Goal: Information Seeking & Learning: Learn about a topic

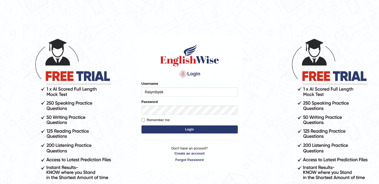
type input "Raiymbyek"
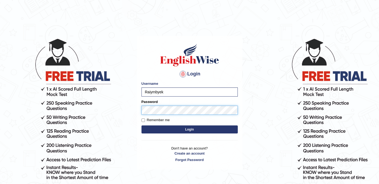
click at [141, 125] on button "Login" at bounding box center [189, 129] width 96 height 8
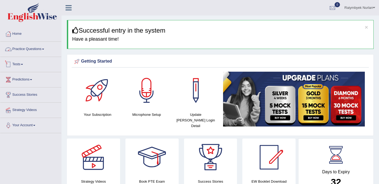
click at [40, 52] on link "Practice Questions" at bounding box center [30, 48] width 61 height 13
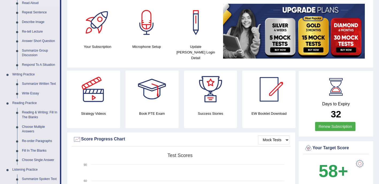
scroll to position [80, 0]
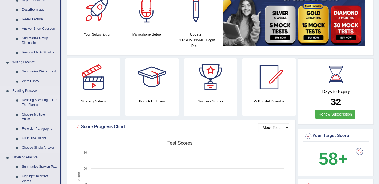
click at [48, 101] on link "Reading & Writing: Fill In The Blanks" at bounding box center [40, 102] width 40 height 14
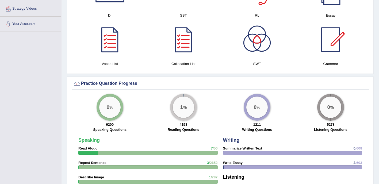
scroll to position [329, 0]
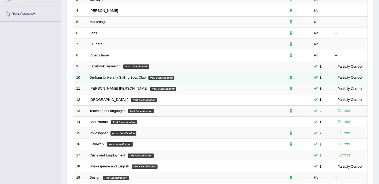
scroll to position [27, 0]
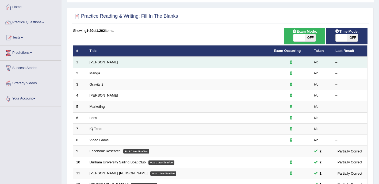
click at [268, 66] on td "Kennedy" at bounding box center [179, 62] width 184 height 11
click at [278, 67] on td at bounding box center [291, 62] width 40 height 11
click at [98, 65] on td "Kennedy" at bounding box center [179, 62] width 184 height 11
click at [99, 64] on link "Kennedy" at bounding box center [104, 62] width 29 height 4
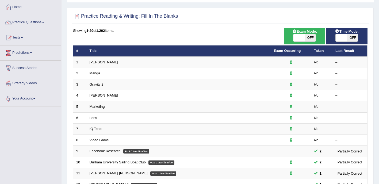
click at [344, 40] on span at bounding box center [341, 37] width 11 height 7
click at [340, 37] on span at bounding box center [341, 37] width 11 height 7
checkbox input "true"
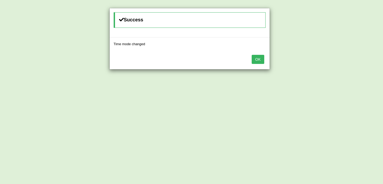
click at [263, 58] on button "OK" at bounding box center [258, 59] width 12 height 9
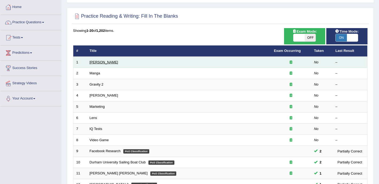
click at [100, 63] on link "Kennedy" at bounding box center [104, 62] width 29 height 4
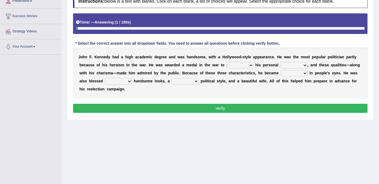
scroll to position [80, 0]
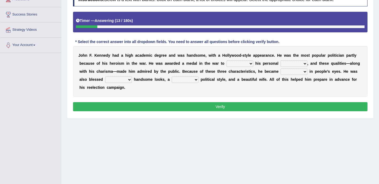
click at [226, 63] on select "prove show evidence upthrow" at bounding box center [239, 63] width 27 height 6
select select "show"
click at [226, 60] on select "prove show evidence upthrow" at bounding box center [239, 63] width 27 height 6
click at [280, 64] on select "passion courage charm liking" at bounding box center [293, 63] width 27 height 6
select select "courage"
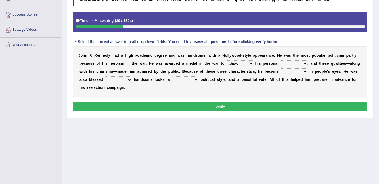
click at [280, 60] on select "passion courage charm liking" at bounding box center [293, 63] width 27 height 6
click at [280, 72] on select "iconic ironic identical impotent" at bounding box center [293, 71] width 27 height 6
select select "identical"
click at [280, 68] on select "iconic ironic identical impotent" at bounding box center [293, 71] width 27 height 6
click at [132, 76] on select "with in upon to" at bounding box center [118, 79] width 27 height 6
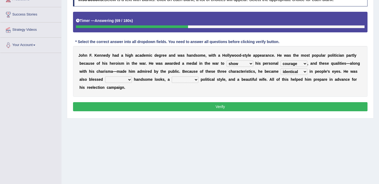
select select "to"
click at [132, 76] on select "with in upon to" at bounding box center [118, 79] width 27 height 6
click at [172, 80] on select "mending mends mended mend" at bounding box center [185, 79] width 27 height 6
select select "mending"
click at [172, 76] on select "mending mends mended mend" at bounding box center [185, 79] width 27 height 6
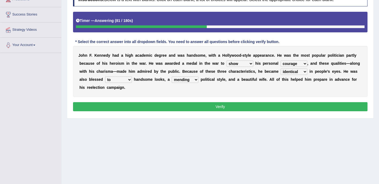
click at [137, 102] on button "Verify" at bounding box center [220, 106] width 294 height 9
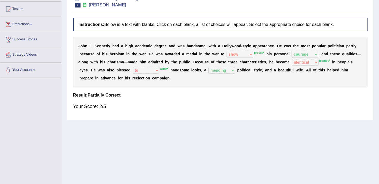
scroll to position [27, 0]
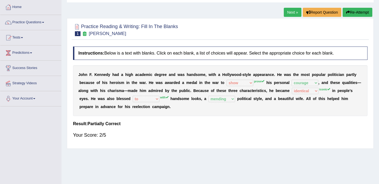
click at [291, 14] on link "Next »" at bounding box center [293, 12] width 18 height 9
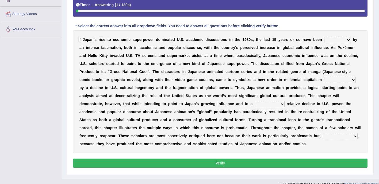
scroll to position [97, 0]
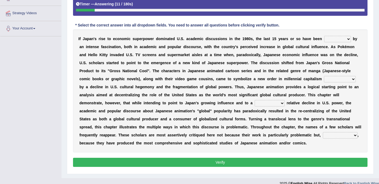
click at [324, 40] on select "marked dedicated made inspired" at bounding box center [337, 39] width 27 height 6
click at [324, 36] on select "marked dedicated made inspired" at bounding box center [337, 39] width 27 height 6
click at [327, 41] on select "marked dedicated made inspired" at bounding box center [337, 39] width 27 height 6
select select "made"
click at [324, 36] on select "marked dedicated made inspired" at bounding box center [337, 39] width 27 height 6
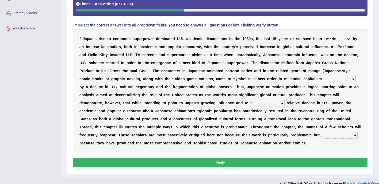
click at [324, 79] on select "pocessed characterized opposed tangled" at bounding box center [340, 79] width 32 height 6
select select "opposed"
click at [324, 76] on select "pocessed characterized opposed tangled" at bounding box center [340, 79] width 32 height 6
click at [255, 101] on select "concomitant discrete proportional legitimate" at bounding box center [270, 103] width 30 height 6
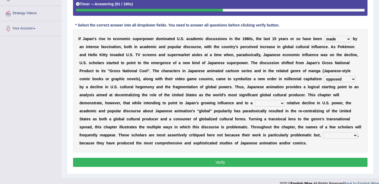
click at [255, 105] on select "concomitant discrete proportional legitimate" at bounding box center [270, 103] width 30 height 6
select select "proportional"
click at [255, 100] on select "concomitant discrete proportional legitimate" at bounding box center [270, 103] width 30 height 6
click at [323, 135] on select "however on the contrary in addition on the whole" at bounding box center [340, 135] width 35 height 6
select select "in addition"
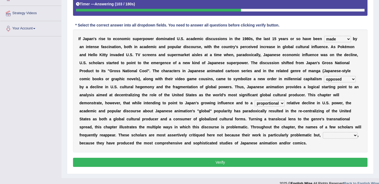
click at [323, 132] on select "however on the contrary in addition on the whole" at bounding box center [340, 135] width 35 height 6
click at [108, 158] on button "Verify" at bounding box center [220, 162] width 294 height 9
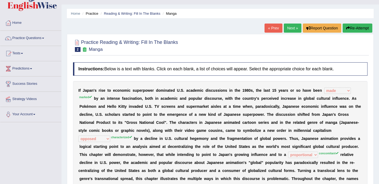
scroll to position [0, 0]
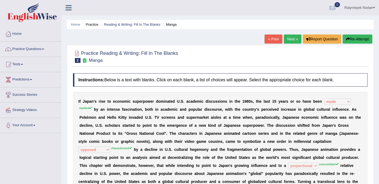
click at [294, 37] on link "Next »" at bounding box center [293, 38] width 18 height 9
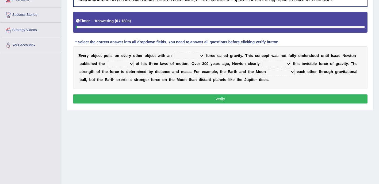
scroll to position [80, 0]
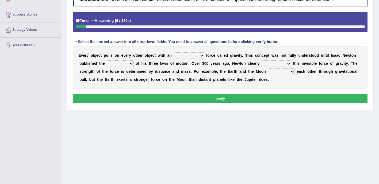
click at [174, 55] on select "invisible unknown unbelievable inconsistent" at bounding box center [189, 55] width 30 height 6
click at [174, 52] on select "invisible unknown unbelievable inconsistent" at bounding box center [189, 55] width 30 height 6
click at [186, 58] on select "invisible unknown unbelievable inconsistent" at bounding box center [189, 55] width 30 height 6
select select "invisible"
click at [174, 52] on select "invisible unknown unbelievable inconsistent" at bounding box center [189, 55] width 30 height 6
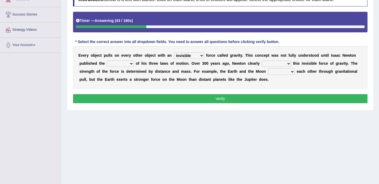
click at [107, 66] on select "concept theory method argument" at bounding box center [120, 63] width 27 height 6
select select "theory"
click at [107, 60] on select "concept theory method argument" at bounding box center [120, 63] width 27 height 6
click at [262, 65] on select "explained undermined overturned realized" at bounding box center [276, 63] width 29 height 6
select select "realized"
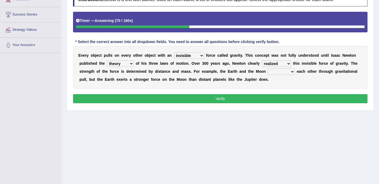
click at [262, 60] on select "explained undermined overturned realized" at bounding box center [276, 63] width 29 height 6
click at [268, 72] on select "affect spin evade span" at bounding box center [281, 71] width 27 height 6
select select "spin"
click at [268, 68] on select "affect spin evade span" at bounding box center [281, 71] width 27 height 6
click at [210, 95] on button "Verify" at bounding box center [220, 98] width 294 height 9
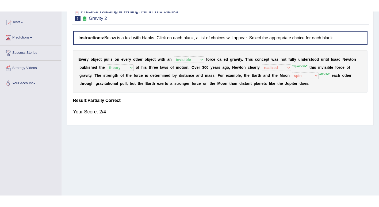
scroll to position [0, 0]
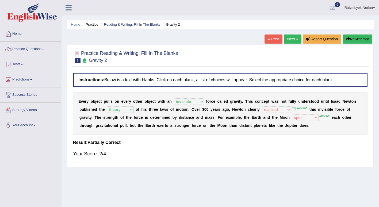
click at [297, 38] on link "Next »" at bounding box center [293, 38] width 18 height 9
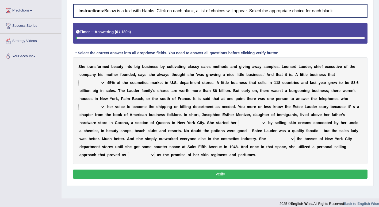
scroll to position [74, 0]
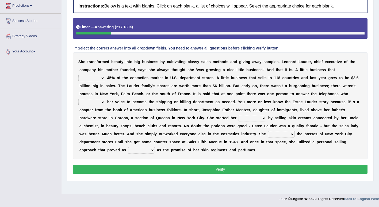
click at [105, 75] on select "has controls makes maintains" at bounding box center [91, 78] width 27 height 6
select select "has"
click at [105, 75] on select "has controls makes maintains" at bounding box center [91, 78] width 27 height 6
click at [105, 99] on select "switched changed raised used" at bounding box center [91, 102] width 27 height 6
select select "changed"
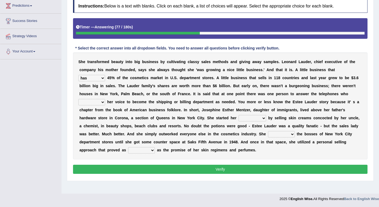
click at [105, 99] on select "switched changed raised used" at bounding box center [91, 102] width 27 height 6
click at [238, 118] on select "job institute companion enterprise" at bounding box center [252, 118] width 28 height 6
select select "institute"
click at [238, 115] on select "job institute companion enterprise" at bounding box center [252, 118] width 28 height 6
click at [268, 132] on select "stated bridged stalked heaved" at bounding box center [281, 134] width 27 height 6
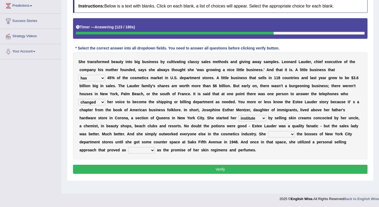
select select "stated"
click at [268, 131] on select "stated bridged stalked heaved" at bounding box center [281, 134] width 27 height 6
click at [155, 147] on select "potent ruthless potential expensive" at bounding box center [141, 150] width 27 height 6
select select "potential"
click at [155, 147] on select "potent ruthless potential expensive" at bounding box center [141, 150] width 27 height 6
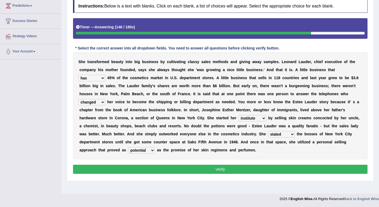
click at [192, 165] on button "Verify" at bounding box center [220, 169] width 294 height 9
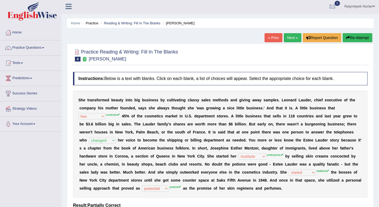
scroll to position [0, 0]
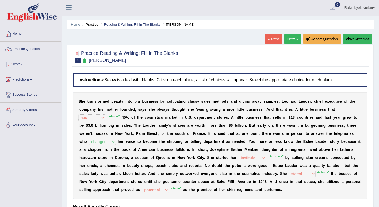
click at [288, 43] on link "Next »" at bounding box center [293, 38] width 18 height 9
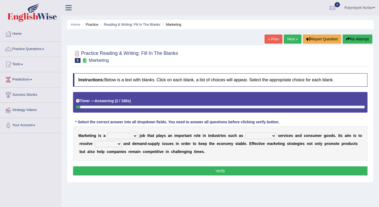
click at [113, 137] on select "professional flexible parochial descriptive" at bounding box center [122, 136] width 30 height 6
select select "flexible"
click at [107, 133] on select "professional flexible parochial descriptive" at bounding box center [122, 136] width 30 height 6
click at [245, 136] on select "civil financial conventional foremost" at bounding box center [260, 136] width 31 height 6
select select "financial"
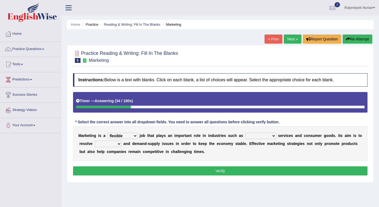
click at [245, 133] on select "civil financial conventional foremost" at bounding box center [260, 136] width 31 height 6
click at [95, 144] on select "imbalance excess symmetry budget" at bounding box center [108, 144] width 27 height 6
select select "budget"
click at [95, 141] on select "imbalance excess symmetry budget" at bounding box center [108, 144] width 27 height 6
click at [258, 169] on button "Verify" at bounding box center [220, 170] width 294 height 9
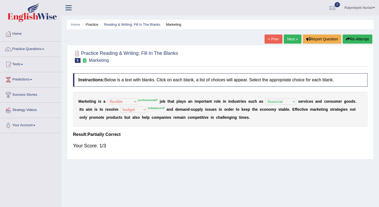
click at [292, 42] on link "Next »" at bounding box center [293, 38] width 18 height 9
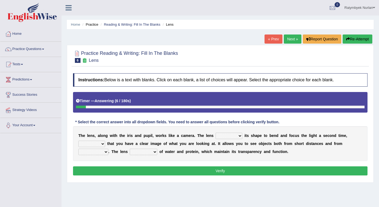
click at [215, 137] on select "adjusts shows selects presents" at bounding box center [228, 136] width 27 height 6
select select "selects"
click at [215, 133] on select "adjusts shows selects presents" at bounding box center [228, 136] width 27 height 6
click at [105, 141] on select "ensures to ensure ensure ensured" at bounding box center [91, 144] width 27 height 6
select select "to ensure"
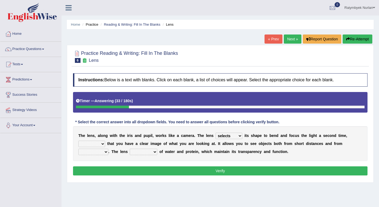
click at [105, 141] on select "ensures to ensure ensure ensured" at bounding box center [91, 144] width 27 height 6
click at [108, 149] on select "far away in between further apart all along" at bounding box center [93, 152] width 30 height 6
select select "far away"
click at [108, 149] on select "far away in between further apart all along" at bounding box center [93, 152] width 30 height 6
click at [130, 151] on select "constitutes comprises composes consists" at bounding box center [144, 152] width 28 height 6
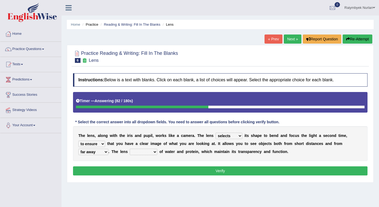
select select "consists"
click at [130, 149] on select "constitutes comprises composes consists" at bounding box center [144, 152] width 28 height 6
click at [110, 168] on button "Verify" at bounding box center [220, 170] width 294 height 9
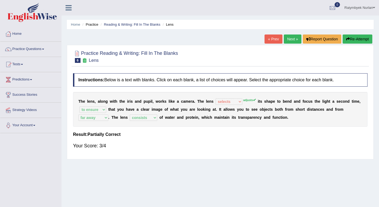
click at [295, 40] on link "Next »" at bounding box center [293, 38] width 18 height 9
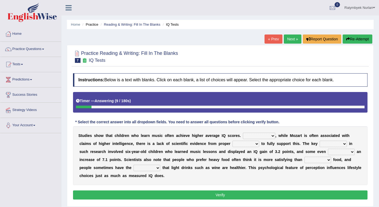
click at [248, 133] on select "However Therefore Consequently While" at bounding box center [259, 136] width 32 height 6
select select "Consequently"
click at [243, 133] on select "However Therefore Consequently While" at bounding box center [259, 136] width 32 height 6
click at [243, 138] on select "However Therefore Consequently While" at bounding box center [259, 136] width 32 height 6
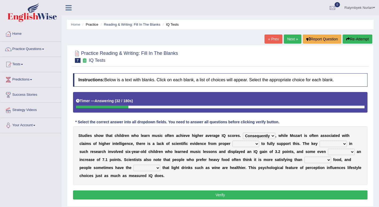
click at [232, 145] on select "test tests testing tested" at bounding box center [245, 144] width 27 height 6
select select "testing"
click at [232, 141] on select "test tests testing tested" at bounding box center [245, 144] width 27 height 6
click at [319, 145] on select "process goal implication odd" at bounding box center [332, 144] width 27 height 6
select select "process"
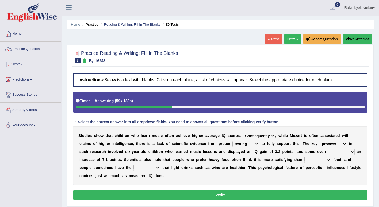
click at [319, 141] on select "process goal implication odd" at bounding box center [332, 144] width 27 height 6
click at [328, 152] on select "exhibited taught learned threatened" at bounding box center [341, 152] width 27 height 6
select select "taught"
click at [328, 149] on select "exhibited taught learned threatened" at bounding box center [341, 152] width 27 height 6
click at [304, 162] on select "choosy lighter cushiony spooky" at bounding box center [317, 160] width 27 height 6
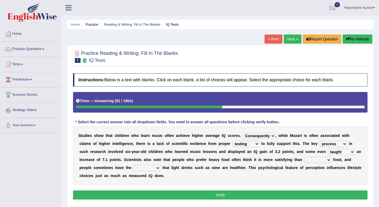
select select "lighter"
click at [304, 157] on select "choosy lighter cushiony spooky" at bounding box center [317, 160] width 27 height 6
click at [133, 169] on select "illusion sight anecdote intention" at bounding box center [146, 168] width 27 height 6
click at [220, 169] on b at bounding box center [221, 167] width 2 height 4
click at [133, 168] on select "illusion sight anecdote intention" at bounding box center [146, 168] width 27 height 6
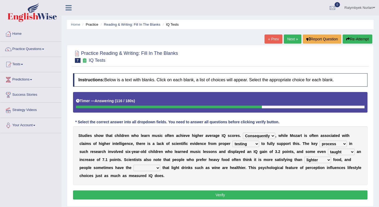
select select "illusion"
click at [133, 165] on select "illusion sight anecdote intention" at bounding box center [146, 168] width 27 height 6
click at [125, 191] on button "Verify" at bounding box center [220, 194] width 294 height 9
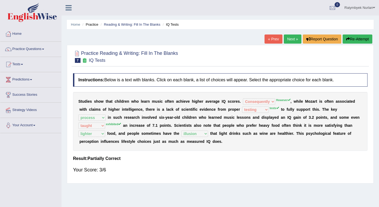
click at [288, 40] on link "Next »" at bounding box center [293, 38] width 18 height 9
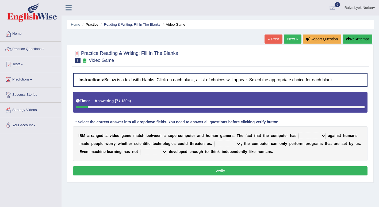
click at [298, 137] on select "competed fought acted challenged" at bounding box center [311, 136] width 27 height 6
select select "challenged"
click at [298, 133] on select "competed fought acted challenged" at bounding box center [311, 136] width 27 height 6
click at [214, 144] on select "Moreover However Thus So" at bounding box center [227, 144] width 27 height 6
select select "However"
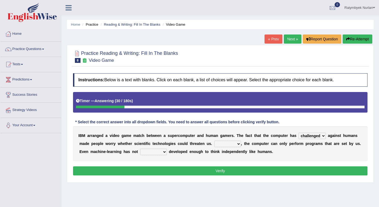
click at [214, 141] on select "Moreover However Thus So" at bounding box center [227, 144] width 27 height 6
click at [214, 147] on select "Moreover However Thus So" at bounding box center [227, 144] width 27 height 6
click at [243, 148] on div "I B M a r r a n g e d a v i d e o g a m e m a t c h b e t w e e n a s u p e r c…" at bounding box center [220, 143] width 294 height 35
click at [140, 152] on select "yet still only just" at bounding box center [153, 152] width 27 height 6
select select "yet"
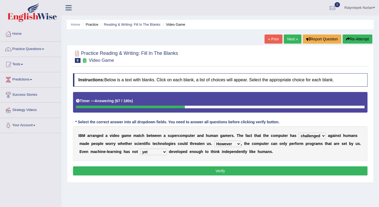
click at [140, 149] on select "yet still only just" at bounding box center [153, 152] width 27 height 6
click at [129, 165] on div "Instructions: Below is a text with blanks. Click on each blank, a list of choic…" at bounding box center [220, 125] width 297 height 109
click at [130, 168] on button "Verify" at bounding box center [220, 170] width 294 height 9
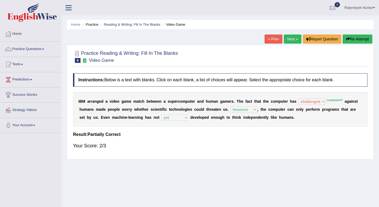
click at [292, 37] on link "Next »" at bounding box center [293, 38] width 18 height 9
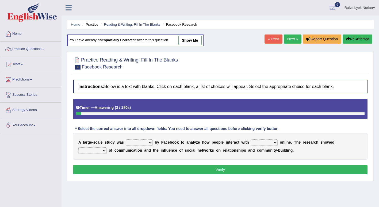
click at [129, 143] on select "surveyed had asked made" at bounding box center [139, 142] width 27 height 6
select select "made"
click at [126, 139] on select "surveyed had asked made" at bounding box center [139, 142] width 27 height 6
click at [364, 2] on link "Raiymbyek Nurlan" at bounding box center [359, 7] width 38 height 14
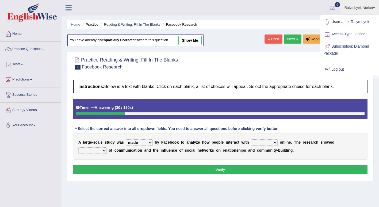
click at [338, 68] on link "Log out" at bounding box center [350, 69] width 58 height 12
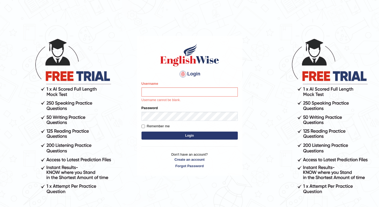
click at [260, 63] on body "Login Please fix the following errors: Username Username cannot be blank. Passw…" at bounding box center [189, 122] width 379 height 207
click at [173, 93] on input "Username" at bounding box center [189, 91] width 96 height 9
type input "Raiymbyek"
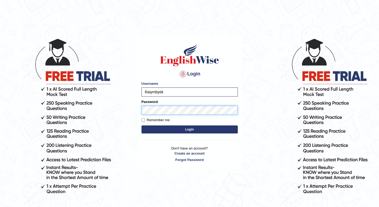
click at [141, 125] on button "Login" at bounding box center [189, 129] width 96 height 8
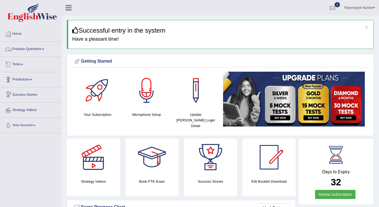
click at [35, 51] on link "Practice Questions" at bounding box center [30, 48] width 61 height 13
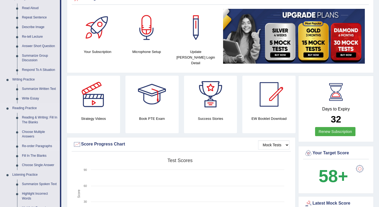
scroll to position [53, 0]
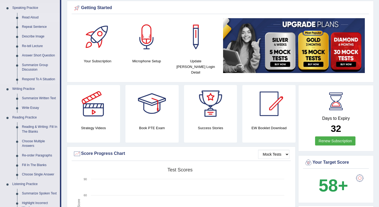
click at [32, 15] on link "Read Aloud" at bounding box center [40, 18] width 40 height 10
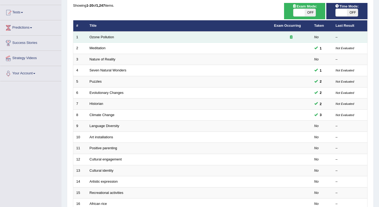
scroll to position [53, 0]
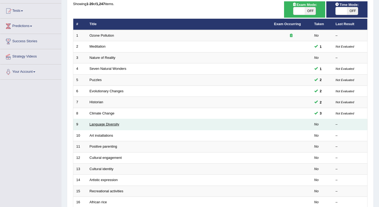
click at [109, 125] on link "Language Diversity" at bounding box center [105, 124] width 30 height 4
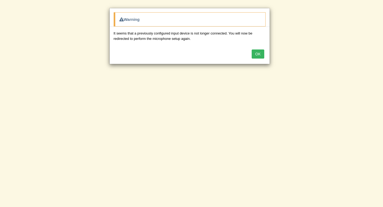
click at [261, 55] on button "OK" at bounding box center [258, 53] width 12 height 9
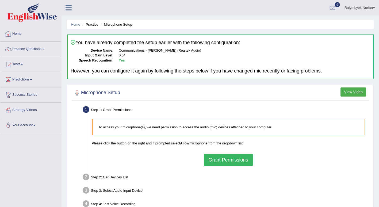
click at [224, 159] on button "Grant Permissions" at bounding box center [228, 160] width 49 height 12
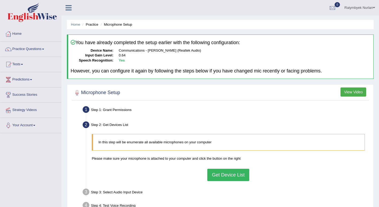
click at [224, 176] on button "Get Device List" at bounding box center [228, 175] width 42 height 12
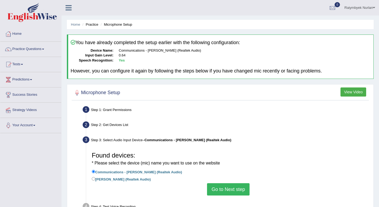
click at [227, 190] on button "Go to Next step" at bounding box center [228, 189] width 43 height 12
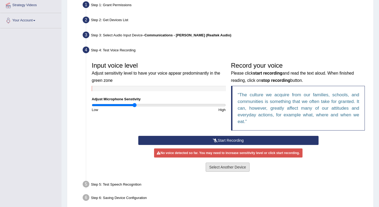
scroll to position [107, 0]
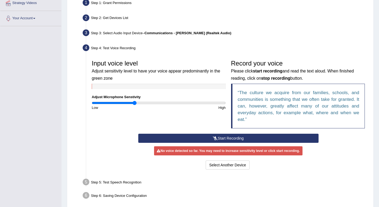
click at [210, 138] on button "Start Recording" at bounding box center [228, 138] width 180 height 9
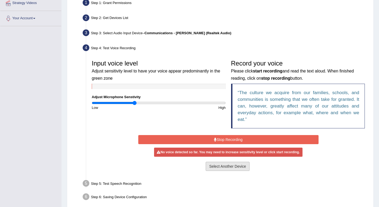
click at [220, 167] on button "Select Another Device" at bounding box center [228, 166] width 44 height 9
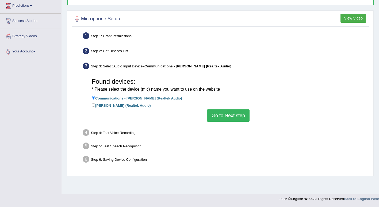
scroll to position [74, 0]
click at [229, 113] on button "Go to Next step" at bounding box center [228, 115] width 43 height 12
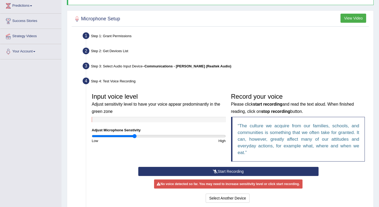
click at [217, 168] on button "Start Recording" at bounding box center [228, 171] width 180 height 9
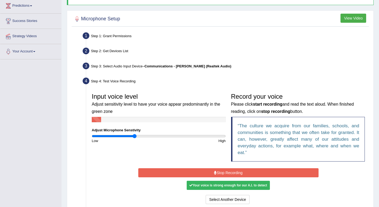
click at [237, 186] on div "Your voice is strong enough for our A.I. to detect" at bounding box center [228, 185] width 83 height 9
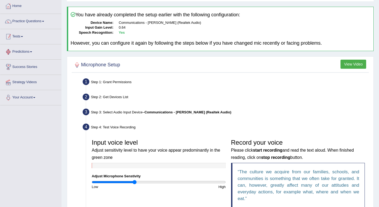
scroll to position [0, 0]
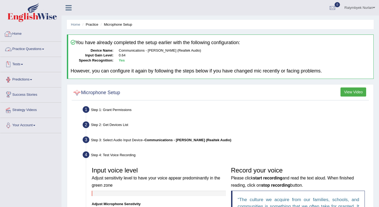
click at [32, 47] on link "Practice Questions" at bounding box center [30, 48] width 61 height 13
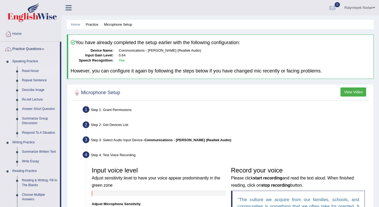
click at [34, 70] on link "Read Aloud" at bounding box center [40, 71] width 40 height 10
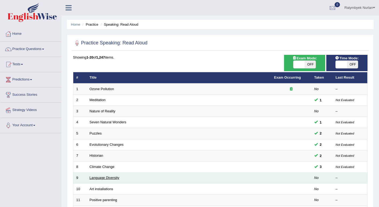
click at [105, 179] on link "Language Diversity" at bounding box center [105, 178] width 30 height 4
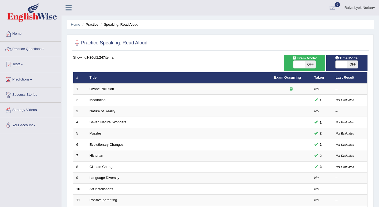
click at [344, 62] on span at bounding box center [341, 64] width 11 height 7
checkbox input "true"
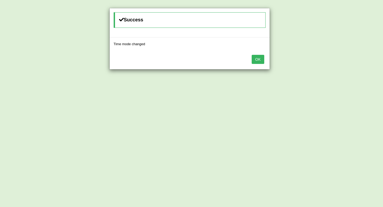
click at [259, 57] on button "OK" at bounding box center [258, 59] width 12 height 9
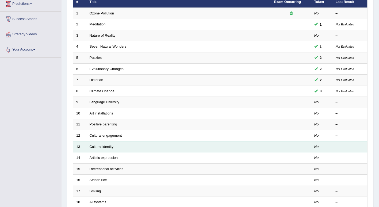
scroll to position [80, 0]
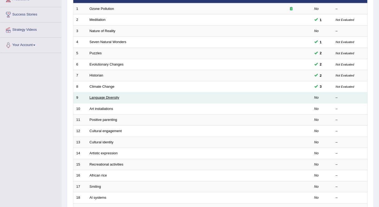
click at [111, 95] on link "Language Diversity" at bounding box center [105, 97] width 30 height 4
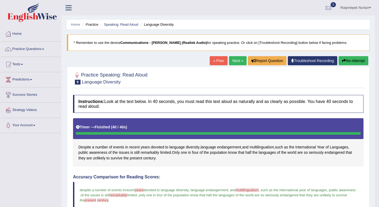
click at [236, 62] on link "Next »" at bounding box center [238, 60] width 18 height 9
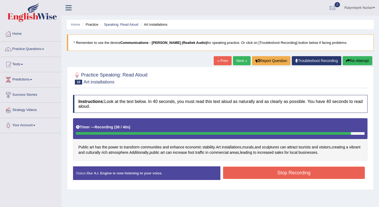
click at [284, 172] on button "Stop Recording" at bounding box center [294, 173] width 142 height 12
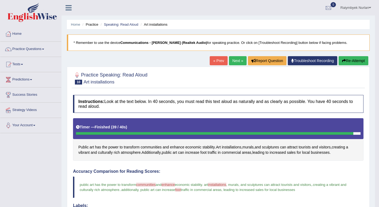
click at [232, 64] on link "Next »" at bounding box center [238, 60] width 18 height 9
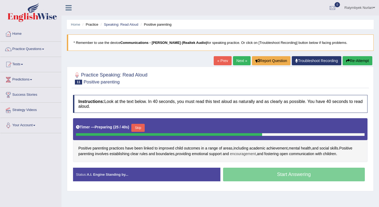
click at [253, 152] on span "encouragement" at bounding box center [243, 154] width 26 height 6
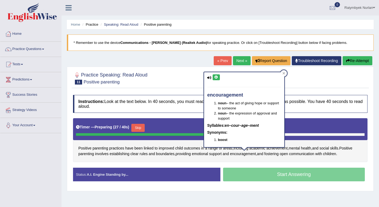
click at [209, 77] on icon at bounding box center [209, 77] width 4 height 3
click at [213, 78] on button at bounding box center [216, 77] width 7 height 6
click at [266, 157] on div "Positive parenting practices have been linked to improved child outcomes in a r…" at bounding box center [220, 140] width 294 height 44
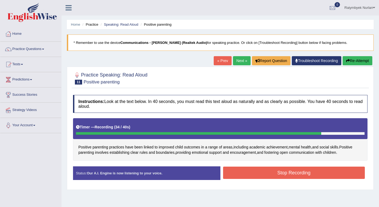
click at [284, 171] on button "Stop Recording" at bounding box center [294, 173] width 142 height 12
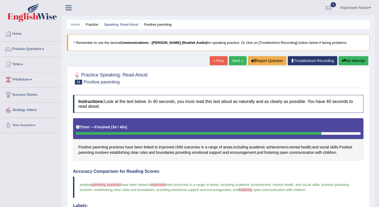
click at [343, 62] on icon "button" at bounding box center [344, 61] width 4 height 4
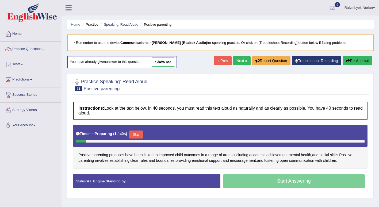
click at [140, 134] on button "Skip" at bounding box center [135, 134] width 13 height 8
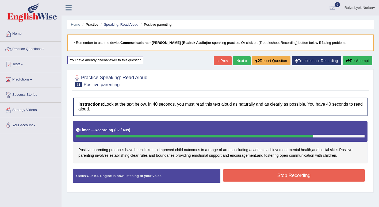
click at [268, 173] on button "Stop Recording" at bounding box center [294, 175] width 142 height 12
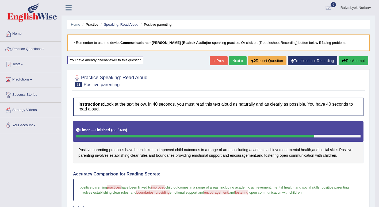
click at [349, 58] on button "Re-Attempt" at bounding box center [353, 60] width 30 height 9
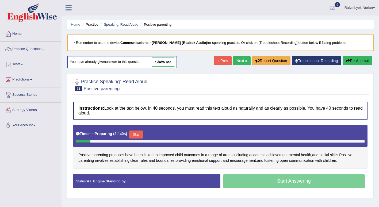
click at [138, 133] on button "Skip" at bounding box center [135, 134] width 13 height 8
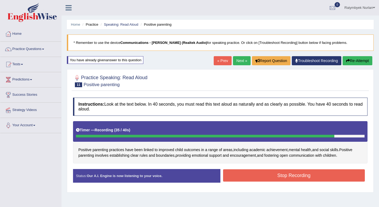
click at [276, 170] on button "Stop Recording" at bounding box center [294, 175] width 142 height 12
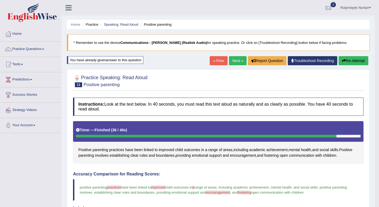
click at [237, 61] on link "Next »" at bounding box center [238, 60] width 18 height 9
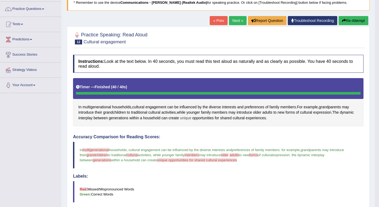
scroll to position [53, 0]
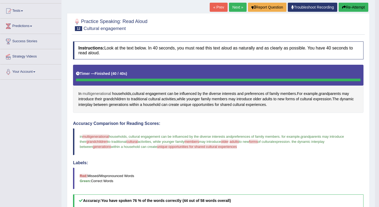
drag, startPoint x: 108, startPoint y: 93, endPoint x: 105, endPoint y: 92, distance: 3.2
click at [108, 93] on span "multigenerational" at bounding box center [97, 94] width 29 height 6
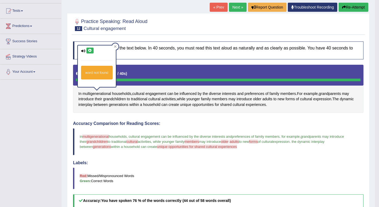
click at [90, 50] on icon at bounding box center [90, 50] width 4 height 3
click at [349, 7] on button "Re-Attempt" at bounding box center [353, 7] width 30 height 9
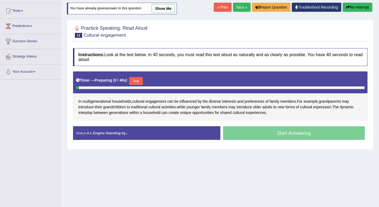
click at [138, 78] on button "Skip" at bounding box center [135, 81] width 13 height 8
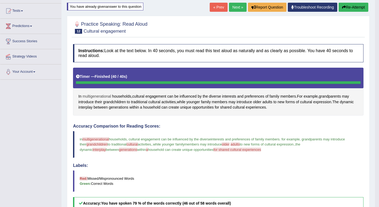
click at [94, 95] on span "multigenerational" at bounding box center [97, 97] width 29 height 6
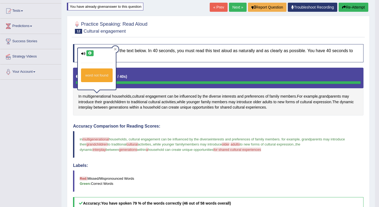
click at [88, 53] on icon at bounding box center [90, 53] width 4 height 3
click at [353, 9] on button "Re-Attempt" at bounding box center [353, 7] width 30 height 9
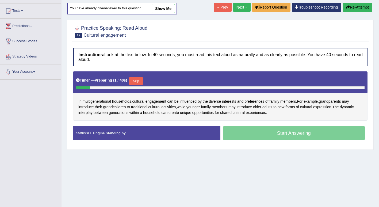
click at [132, 83] on button "Skip" at bounding box center [135, 81] width 13 height 8
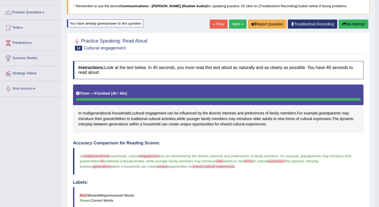
scroll to position [27, 0]
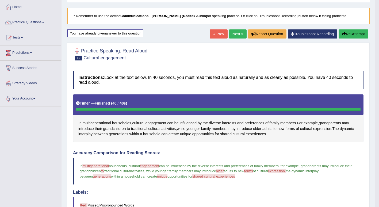
click at [236, 35] on link "Next »" at bounding box center [238, 33] width 18 height 9
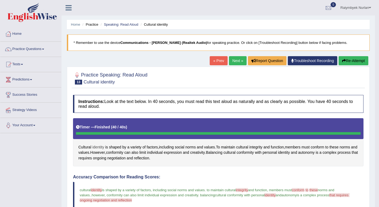
click at [101, 146] on span "identity" at bounding box center [98, 147] width 12 height 6
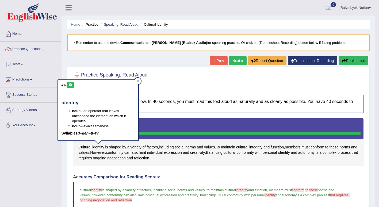
click at [72, 86] on icon at bounding box center [70, 84] width 4 height 3
click at [349, 62] on button "Re-Attempt" at bounding box center [353, 60] width 30 height 9
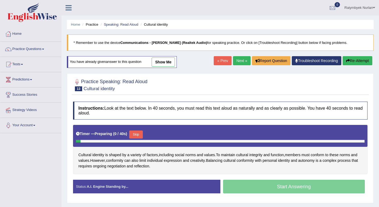
click at [135, 131] on button "Skip" at bounding box center [135, 134] width 13 height 8
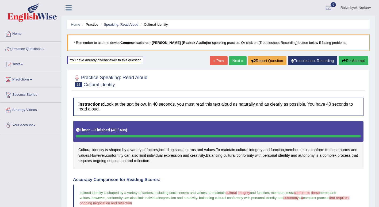
click at [234, 59] on link "Next »" at bounding box center [238, 60] width 18 height 9
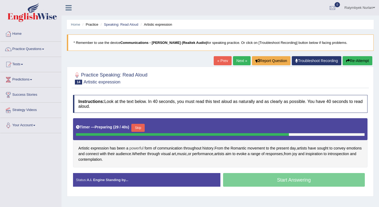
click at [139, 151] on span "powerful" at bounding box center [136, 148] width 14 height 6
click at [131, 152] on span "audience" at bounding box center [123, 154] width 15 height 6
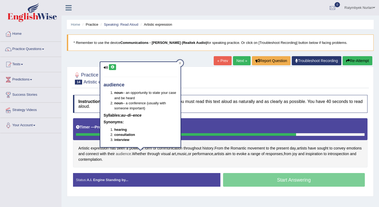
click at [131, 152] on span "audience" at bounding box center [123, 154] width 15 height 6
click at [113, 68] on icon at bounding box center [112, 67] width 4 height 3
click at [154, 158] on div "Artistic expression has been a powerful form of communication throughout histor…" at bounding box center [220, 142] width 294 height 49
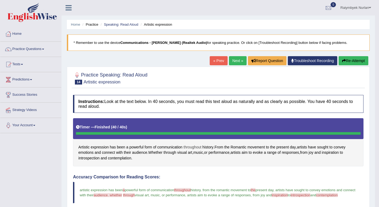
click at [197, 145] on span "throughout" at bounding box center [192, 147] width 18 height 6
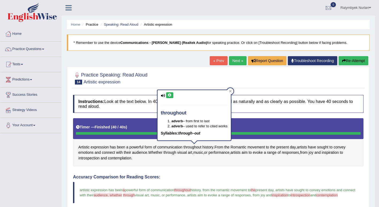
click at [172, 95] on button at bounding box center [169, 95] width 7 height 6
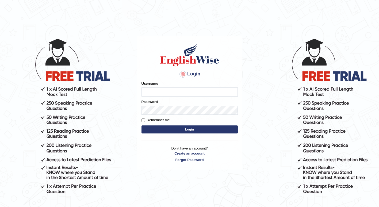
click at [148, 93] on input "Username" at bounding box center [189, 91] width 96 height 9
type input "Raiymbyek"
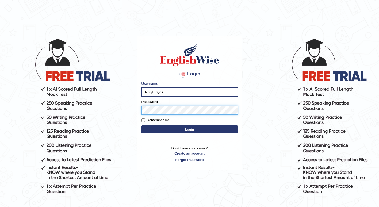
click at [141, 125] on button "Login" at bounding box center [189, 129] width 96 height 8
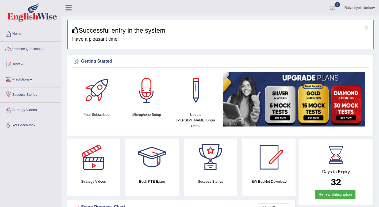
click at [28, 49] on link "Practice Questions" at bounding box center [30, 48] width 61 height 13
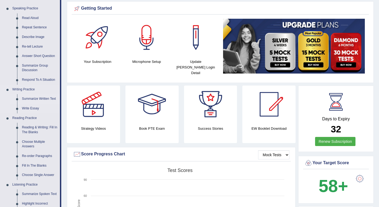
scroll to position [53, 0]
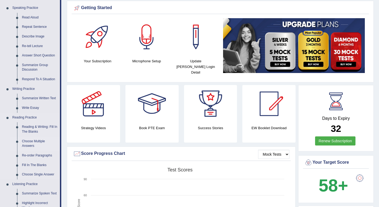
click at [36, 144] on link "Choose Multiple Answers" at bounding box center [40, 144] width 40 height 14
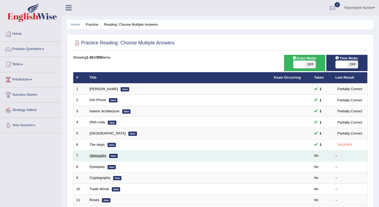
click at [100, 154] on link "Allelopathy" at bounding box center [98, 155] width 17 height 4
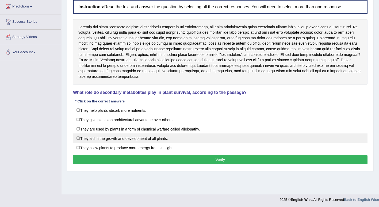
scroll to position [74, 0]
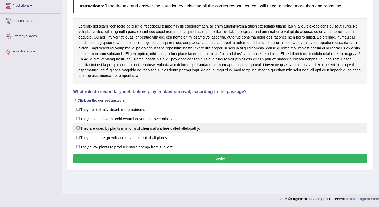
click at [80, 129] on label "They are used by plants in a form of chemical warfare called allelopathy." at bounding box center [220, 128] width 294 height 10
checkbox input "true"
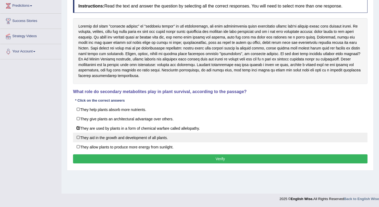
click at [78, 139] on label "They aid in the growth and development of all plants." at bounding box center [220, 138] width 294 height 10
checkbox input "true"
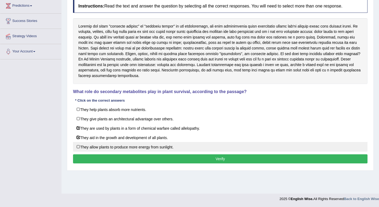
click at [80, 150] on label "They allow plants to produce more energy from sunlight." at bounding box center [220, 147] width 294 height 10
click at [81, 148] on label "They allow plants to produce more energy from sunlight." at bounding box center [220, 147] width 294 height 10
checkbox input "false"
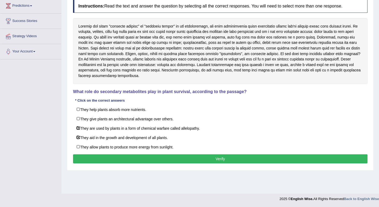
click at [87, 157] on button "Verify" at bounding box center [220, 158] width 294 height 9
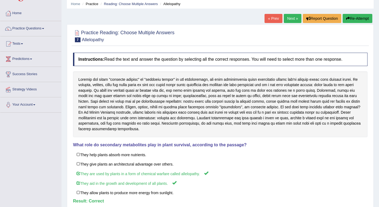
scroll to position [20, 0]
click at [291, 17] on link "Next »" at bounding box center [293, 18] width 18 height 9
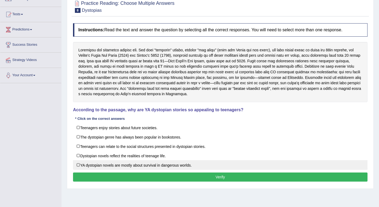
scroll to position [53, 0]
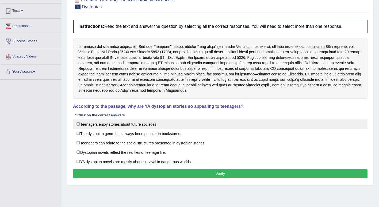
click at [83, 126] on label "Teenagers enjoy stories about future societies." at bounding box center [220, 124] width 294 height 10
checkbox input "true"
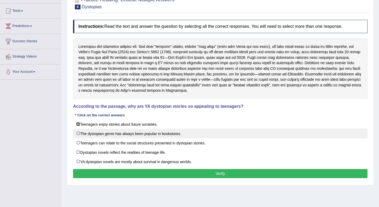
click at [86, 133] on label "The dystopian genre has always been popular in bookstores." at bounding box center [220, 134] width 294 height 10
checkbox input "true"
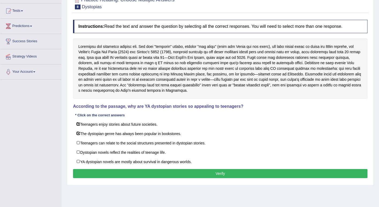
click at [94, 174] on button "Verify" at bounding box center [220, 173] width 294 height 9
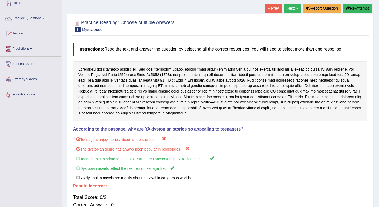
scroll to position [0, 0]
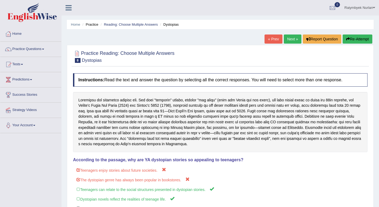
click at [348, 38] on icon "button" at bounding box center [348, 39] width 4 height 4
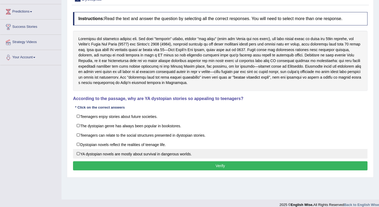
scroll to position [74, 0]
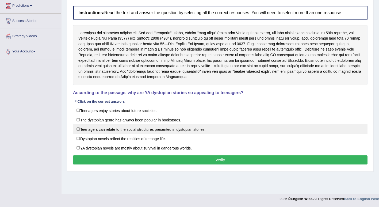
click at [85, 129] on label "Teenagers can relate to the social structures presented in dystopian stories." at bounding box center [220, 129] width 294 height 10
checkbox input "true"
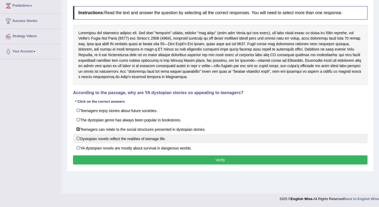
click at [88, 143] on label "Dystopian novels reflect the realities of teenage life." at bounding box center [220, 139] width 294 height 10
checkbox input "true"
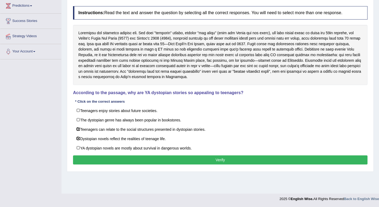
click at [112, 168] on div "Instructions: Read the text and answer the question by selecting all the correc…" at bounding box center [220, 85] width 297 height 165
click at [112, 161] on button "Verify" at bounding box center [220, 159] width 294 height 9
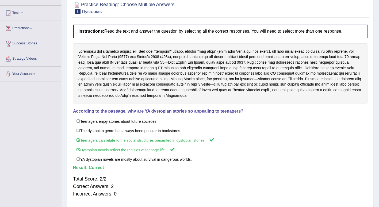
scroll to position [20, 0]
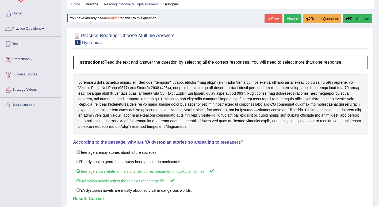
click at [293, 19] on link "Next »" at bounding box center [293, 18] width 18 height 9
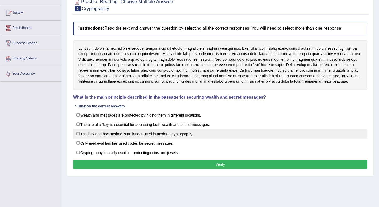
scroll to position [53, 0]
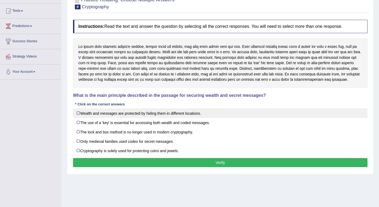
click at [78, 111] on label "Wealth and messages are protected by hiding them in different locations." at bounding box center [220, 113] width 294 height 10
checkbox input "true"
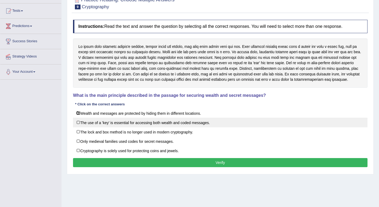
click at [84, 122] on label "The use of a 'key' is essential for accessing both wealth and coded messages." at bounding box center [220, 123] width 294 height 10
checkbox input "true"
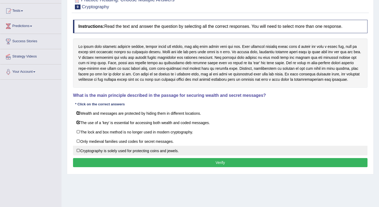
click at [87, 151] on label "Cryptography is solely used for protecting coins and jewels." at bounding box center [220, 151] width 294 height 10
checkbox input "true"
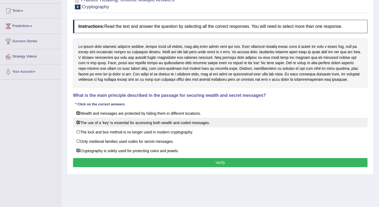
click at [87, 120] on label "The use of a 'key' is essential for accessing both wealth and coded messages." at bounding box center [220, 123] width 294 height 10
checkbox input "false"
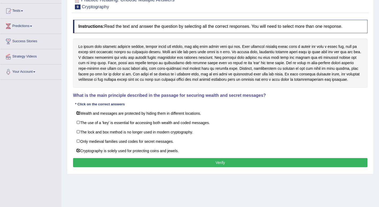
click at [251, 163] on button "Verify" at bounding box center [220, 162] width 294 height 9
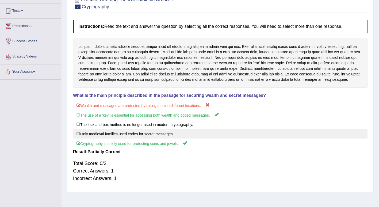
scroll to position [0, 0]
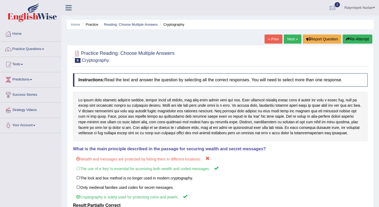
click at [293, 40] on link "Next »" at bounding box center [293, 38] width 18 height 9
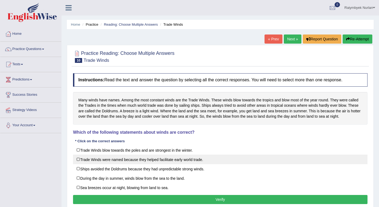
click at [116, 163] on label "Trade Winds were named because they helped facilitate early world trade." at bounding box center [220, 160] width 294 height 10
checkbox input "true"
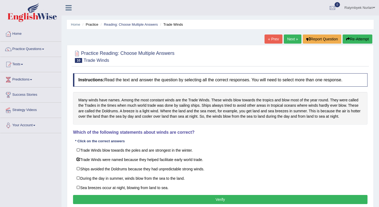
click at [233, 198] on button "Verify" at bounding box center [220, 199] width 294 height 9
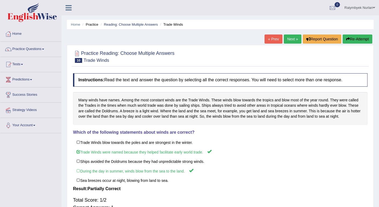
click at [288, 37] on link "Next »" at bounding box center [293, 38] width 18 height 9
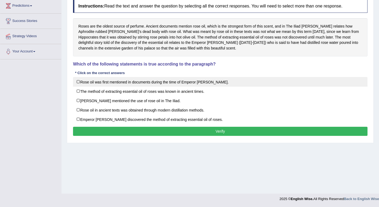
click at [142, 83] on label "Rose oil was first mentioned in documents during the time of Emperor [PERSON_NA…" at bounding box center [220, 82] width 294 height 10
checkbox input "true"
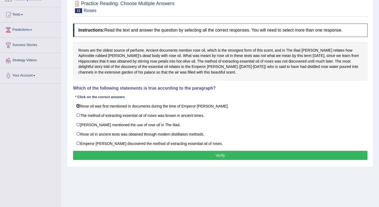
scroll to position [20, 0]
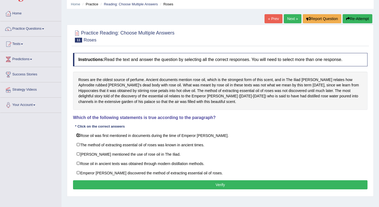
click at [289, 22] on link "Next »" at bounding box center [293, 18] width 18 height 9
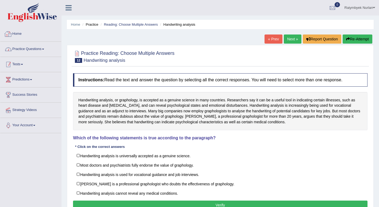
click at [24, 54] on link "Practice Questions" at bounding box center [30, 48] width 61 height 13
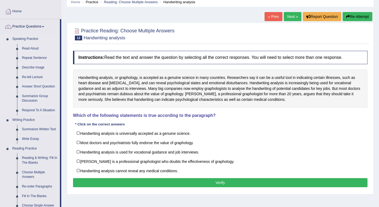
scroll to position [53, 0]
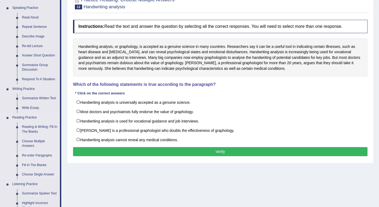
click at [40, 156] on link "Re-order Paragraphs" at bounding box center [40, 156] width 40 height 10
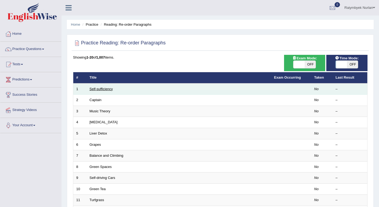
click at [105, 90] on link "Self-sufficiency" at bounding box center [101, 89] width 23 height 4
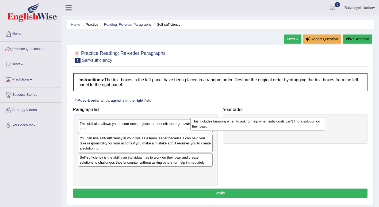
drag, startPoint x: 183, startPoint y: 126, endPoint x: 295, endPoint y: 123, distance: 112.3
click at [295, 123] on div "This includes knowing when to ask for help when individuals can't find a soluti…" at bounding box center [257, 123] width 134 height 13
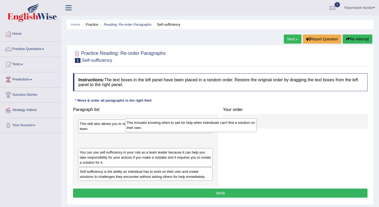
drag, startPoint x: 245, startPoint y: 131, endPoint x: 137, endPoint y: 130, distance: 107.8
click at [138, 130] on div "This includes knowing when to ask for help when individuals can't find a soluti…" at bounding box center [191, 124] width 132 height 13
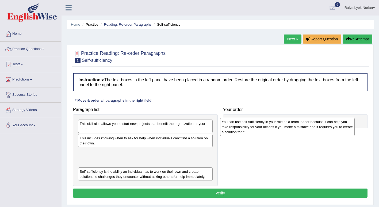
drag, startPoint x: 122, startPoint y: 161, endPoint x: 264, endPoint y: 130, distance: 145.2
click at [264, 130] on div "You can use self-sufficiency in your role as a team leader because it can help …" at bounding box center [287, 127] width 134 height 18
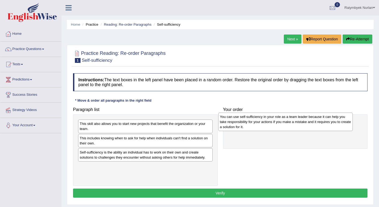
drag, startPoint x: 165, startPoint y: 160, endPoint x: 305, endPoint y: 124, distance: 144.5
click at [305, 124] on div "You can use self-sufficiency in your role as a team leader because it can help …" at bounding box center [285, 122] width 134 height 18
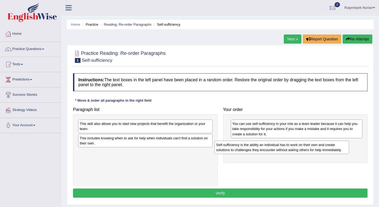
drag, startPoint x: 151, startPoint y: 157, endPoint x: 287, endPoint y: 149, distance: 136.6
click at [287, 149] on div "Self-sufficiency is the ability an individual has to work on their own and crea…" at bounding box center [281, 147] width 134 height 13
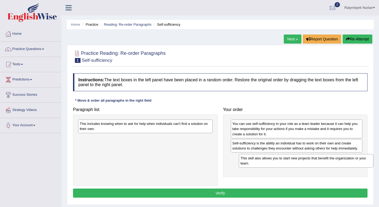
drag, startPoint x: 142, startPoint y: 131, endPoint x: 303, endPoint y: 166, distance: 164.3
click at [303, 166] on div "This skill also allows you to start new projects that benefit the organization …" at bounding box center [306, 160] width 134 height 13
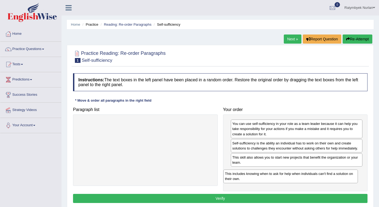
drag, startPoint x: 165, startPoint y: 129, endPoint x: 311, endPoint y: 179, distance: 153.5
click at [311, 179] on div "This includes knowing when to ask for help when individuals can't find a soluti…" at bounding box center [290, 176] width 134 height 13
click at [297, 200] on button "Verify" at bounding box center [220, 198] width 294 height 9
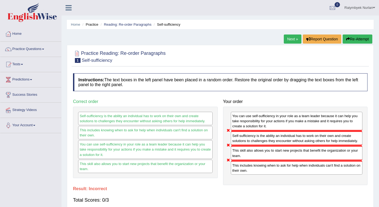
click at [362, 38] on button "Re-Attempt" at bounding box center [357, 38] width 30 height 9
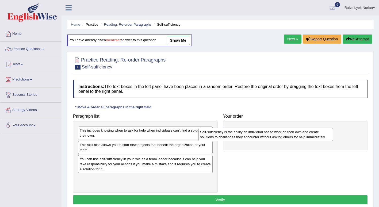
drag, startPoint x: 153, startPoint y: 180, endPoint x: 279, endPoint y: 129, distance: 135.8
click at [278, 130] on div "Self-sufficiency is the ability an individual has to work on their own and crea…" at bounding box center [265, 134] width 134 height 13
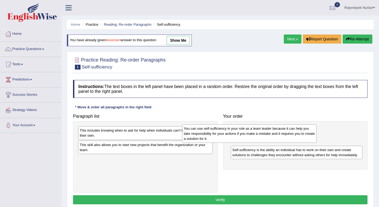
drag, startPoint x: 198, startPoint y: 162, endPoint x: 302, endPoint y: 131, distance: 108.4
click at [302, 131] on div "You can use self-sufficiency in your role as a team leader because it can help …" at bounding box center [249, 133] width 134 height 18
drag, startPoint x: 302, startPoint y: 139, endPoint x: 302, endPoint y: 136, distance: 2.9
click at [303, 139] on div "You can use self-sufficiency in your role as a team leader because it can help …" at bounding box center [275, 134] width 134 height 18
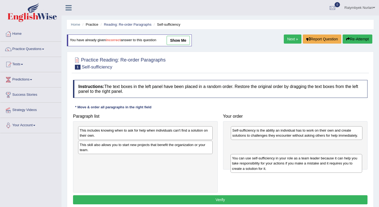
drag, startPoint x: 302, startPoint y: 133, endPoint x: 302, endPoint y: 161, distance: 27.8
click at [302, 161] on div "You can use self-sufficiency in your role as a team leader because it can help …" at bounding box center [296, 163] width 132 height 18
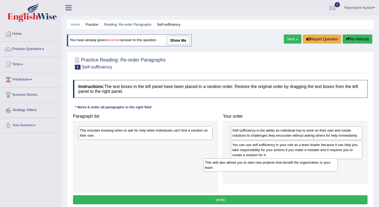
drag, startPoint x: 143, startPoint y: 151, endPoint x: 268, endPoint y: 168, distance: 126.4
click at [268, 168] on div "This skill also allows you to start new projects that benefit the organization …" at bounding box center [270, 164] width 134 height 13
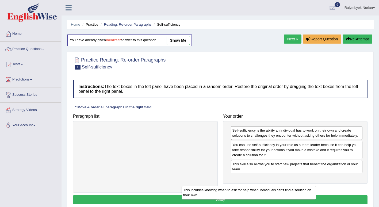
drag, startPoint x: 162, startPoint y: 144, endPoint x: 252, endPoint y: 191, distance: 101.2
click at [250, 193] on div "This includes knowing when to ask for help when individuals can't find a soluti…" at bounding box center [249, 192] width 134 height 13
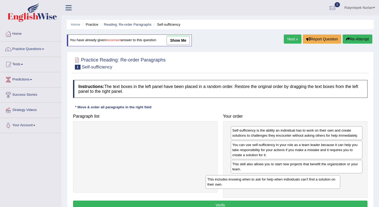
drag, startPoint x: 157, startPoint y: 139, endPoint x: 285, endPoint y: 188, distance: 137.5
click at [285, 188] on div "This includes knowing when to ask for help when individuals can't find a soluti…" at bounding box center [273, 181] width 134 height 13
click at [259, 202] on button "Verify" at bounding box center [220, 205] width 294 height 9
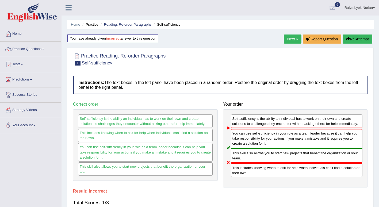
click at [288, 42] on link "Next »" at bounding box center [293, 38] width 18 height 9
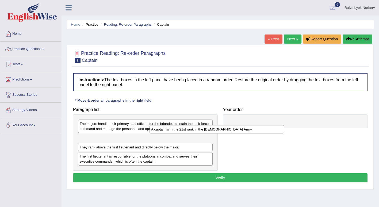
drag, startPoint x: 151, startPoint y: 139, endPoint x: 241, endPoint y: 127, distance: 91.6
click at [241, 127] on div "A captain is in the 21st rank in the [DEMOGRAPHIC_DATA] Army." at bounding box center [216, 129] width 134 height 8
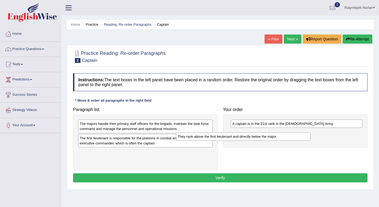
drag, startPoint x: 171, startPoint y: 139, endPoint x: 269, endPoint y: 138, distance: 97.9
click at [269, 138] on div "They rank above the first lieutenant and directly below the major." at bounding box center [243, 136] width 134 height 8
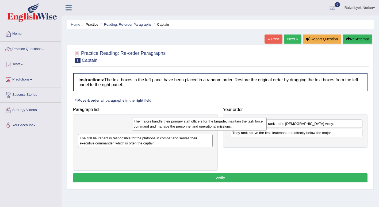
drag, startPoint x: 205, startPoint y: 131, endPoint x: 272, endPoint y: 129, distance: 66.6
click at [267, 129] on div "The majors handle their primary staff officers for the brigade, maintain the ta…" at bounding box center [199, 123] width 134 height 13
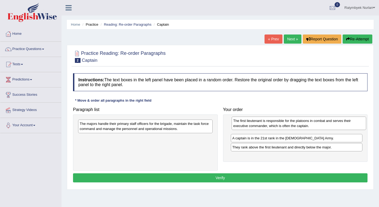
drag, startPoint x: 165, startPoint y: 140, endPoint x: 318, endPoint y: 122, distance: 154.6
click at [318, 122] on div "The first lieutenant is responsible for the platoons in combat and serves their…" at bounding box center [299, 123] width 134 height 13
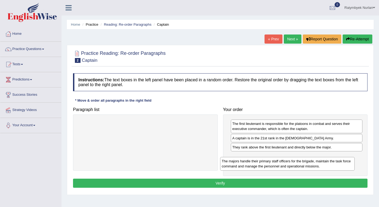
drag, startPoint x: 180, startPoint y: 130, endPoint x: 326, endPoint y: 167, distance: 150.3
click at [326, 167] on div "The majors handle their primary staff officers for the brigade, maintain the ta…" at bounding box center [287, 163] width 134 height 13
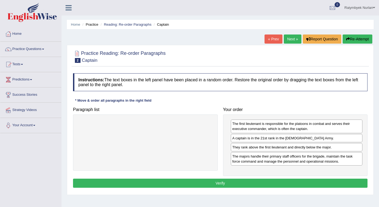
click at [304, 179] on button "Verify" at bounding box center [220, 183] width 294 height 9
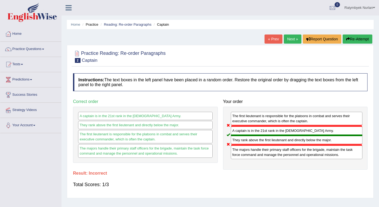
click at [347, 39] on icon "button" at bounding box center [348, 39] width 4 height 4
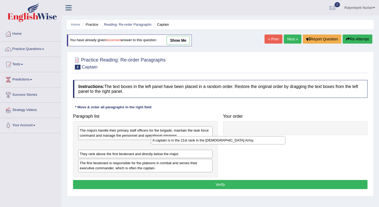
drag, startPoint x: 141, startPoint y: 147, endPoint x: 268, endPoint y: 136, distance: 126.6
click at [268, 136] on div "A captain is in the 21st rank in the US Army." at bounding box center [218, 140] width 134 height 8
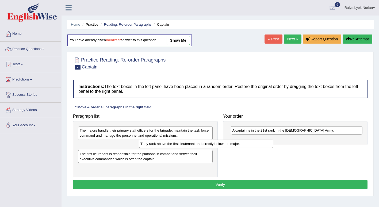
drag, startPoint x: 169, startPoint y: 148, endPoint x: 271, endPoint y: 145, distance: 102.2
click at [271, 145] on div "They rank above the first lieutenant and directly below the major." at bounding box center [206, 144] width 134 height 8
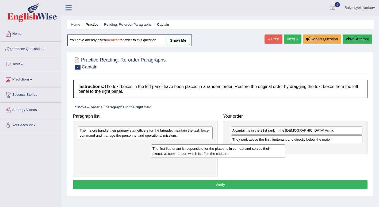
drag, startPoint x: 159, startPoint y: 141, endPoint x: 259, endPoint y: 146, distance: 100.7
click at [259, 146] on div "The first lieutenant is responsible for the platoons in combat and serves their…" at bounding box center [218, 150] width 134 height 13
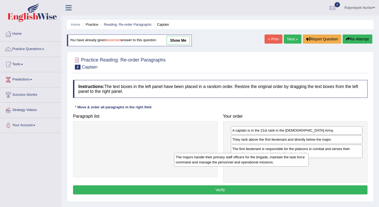
drag, startPoint x: 168, startPoint y: 137, endPoint x: 275, endPoint y: 170, distance: 112.3
click at [275, 166] on div "The majors handle their primary staff officers for the brigade, maintain the ta…" at bounding box center [241, 159] width 134 height 13
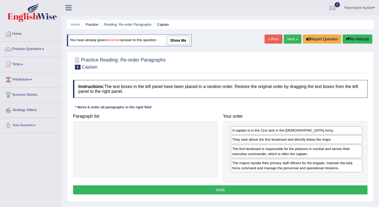
click at [249, 189] on button "Verify" at bounding box center [220, 189] width 294 height 9
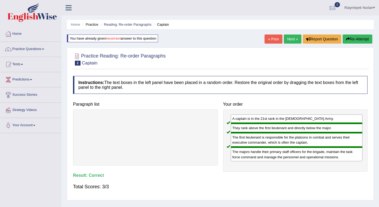
click at [292, 38] on link "Next »" at bounding box center [293, 38] width 18 height 9
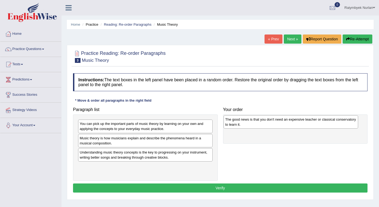
drag, startPoint x: 122, startPoint y: 145, endPoint x: 268, endPoint y: 126, distance: 146.6
click at [268, 126] on div "The good news is that you don't need an expensive teacher or classical conserva…" at bounding box center [291, 121] width 134 height 13
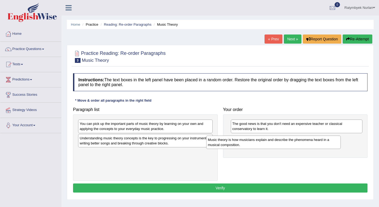
drag, startPoint x: 102, startPoint y: 140, endPoint x: 230, endPoint y: 141, distance: 128.3
click at [230, 141] on div "Music theory is how musicians explain and describe the phenomena heard in a mus…" at bounding box center [273, 142] width 134 height 13
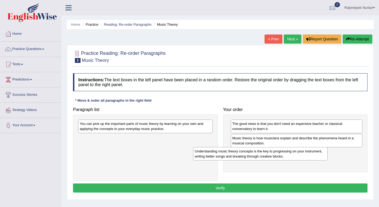
drag, startPoint x: 136, startPoint y: 142, endPoint x: 252, endPoint y: 157, distance: 117.2
click at [252, 157] on div "Understanding music theory concepts is the key to progressing on your instrumen…" at bounding box center [260, 153] width 134 height 13
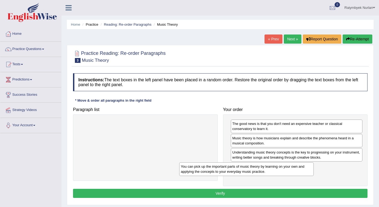
drag, startPoint x: 136, startPoint y: 131, endPoint x: 237, endPoint y: 174, distance: 109.7
click at [237, 174] on div "You can pick up the important parts of music theory by learning on your own and…" at bounding box center [246, 168] width 134 height 13
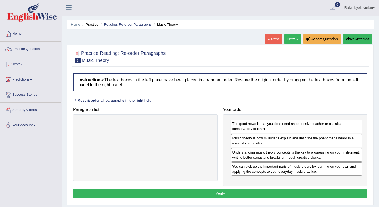
click at [221, 194] on button "Verify" at bounding box center [220, 193] width 294 height 9
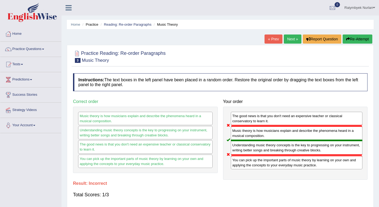
click at [295, 36] on link "Next »" at bounding box center [293, 38] width 18 height 9
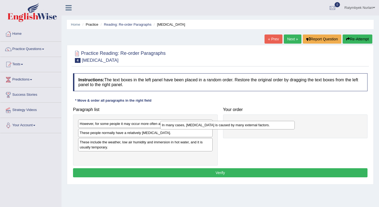
drag, startPoint x: 165, startPoint y: 134, endPoint x: 248, endPoint y: 127, distance: 82.4
click at [248, 127] on div "In many cases, [MEDICAL_DATA] is caused by many external factors." at bounding box center [227, 125] width 134 height 8
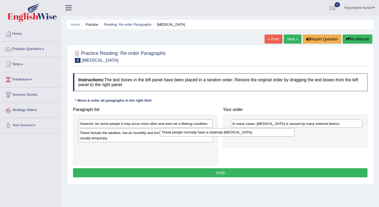
drag, startPoint x: 170, startPoint y: 137, endPoint x: 252, endPoint y: 136, distance: 81.8
click at [252, 136] on div "These people normally have a relatively [MEDICAL_DATA]." at bounding box center [227, 132] width 134 height 8
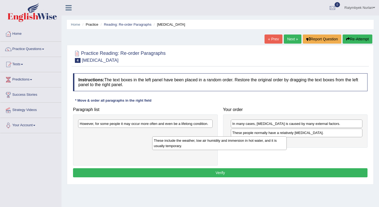
drag, startPoint x: 202, startPoint y: 129, endPoint x: 208, endPoint y: 136, distance: 9.3
click at [208, 136] on div "These include the weather, low air humidity and immersion in hot water, and it …" at bounding box center [219, 142] width 134 height 13
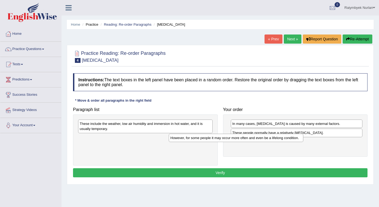
drag, startPoint x: 195, startPoint y: 125, endPoint x: 288, endPoint y: 139, distance: 94.1
click at [288, 139] on div "However, for some people it may occur more often and even be a lifelong conditi…" at bounding box center [236, 138] width 134 height 8
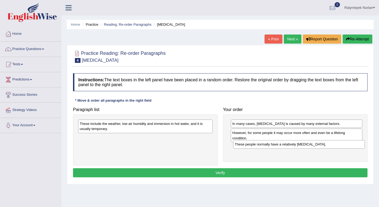
drag, startPoint x: 255, startPoint y: 136, endPoint x: 257, endPoint y: 148, distance: 12.0
click at [257, 148] on div "These people normally have a relatively sensitive skin." at bounding box center [299, 144] width 132 height 8
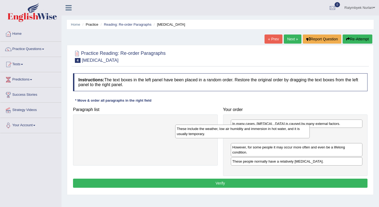
drag, startPoint x: 243, startPoint y: 130, endPoint x: 290, endPoint y: 132, distance: 46.8
click at [290, 132] on div "These include the weather, low air humidity and immersion in hot water, and it …" at bounding box center [242, 131] width 134 height 13
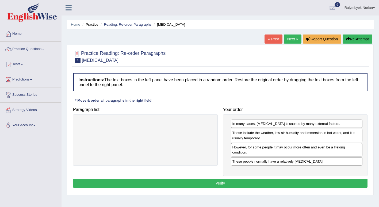
click at [244, 179] on button "Verify" at bounding box center [220, 183] width 294 height 9
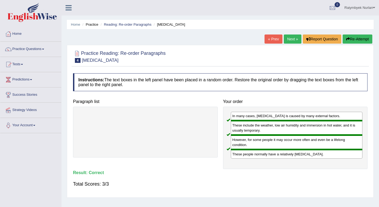
click at [290, 39] on link "Next »" at bounding box center [293, 38] width 18 height 9
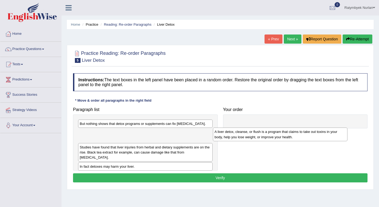
drag, startPoint x: 101, startPoint y: 140, endPoint x: 236, endPoint y: 140, distance: 134.8
click at [236, 140] on div "A liver detox, cleanse, or flush is a program that claims to take out toxins in…" at bounding box center [280, 134] width 134 height 13
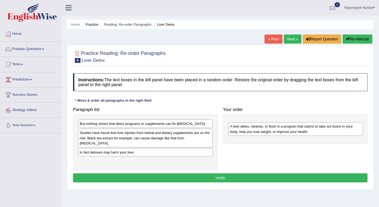
drag, startPoint x: 113, startPoint y: 140, endPoint x: 263, endPoint y: 130, distance: 150.0
click at [263, 130] on div "A liver detox, cleanse, or flush is a program that claims to take out toxins in…" at bounding box center [295, 128] width 134 height 13
click at [354, 11] on link "Raiymbyek Nurlan" at bounding box center [359, 7] width 38 height 14
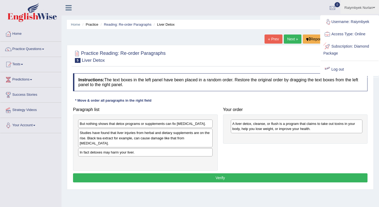
click at [336, 70] on link "Log out" at bounding box center [350, 69] width 58 height 12
